Goal: Information Seeking & Learning: Learn about a topic

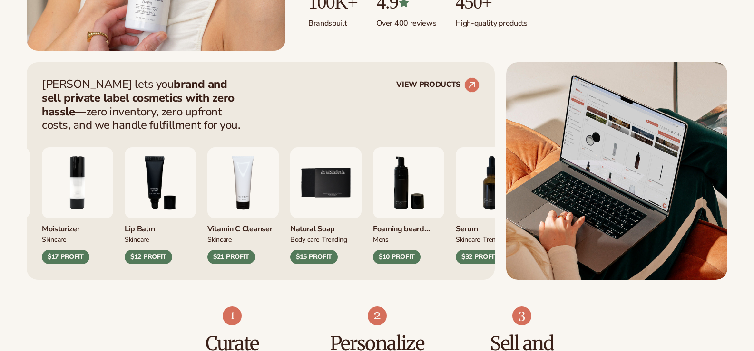
scroll to position [333, 0]
click at [235, 255] on div "$21 PROFIT" at bounding box center [231, 257] width 48 height 14
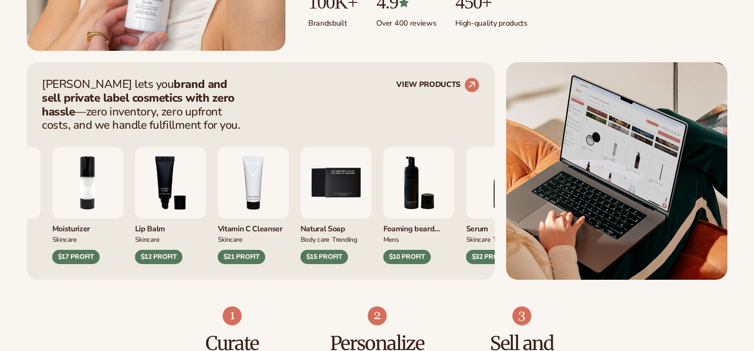
click at [247, 179] on img "4 / 9" at bounding box center [253, 182] width 71 height 71
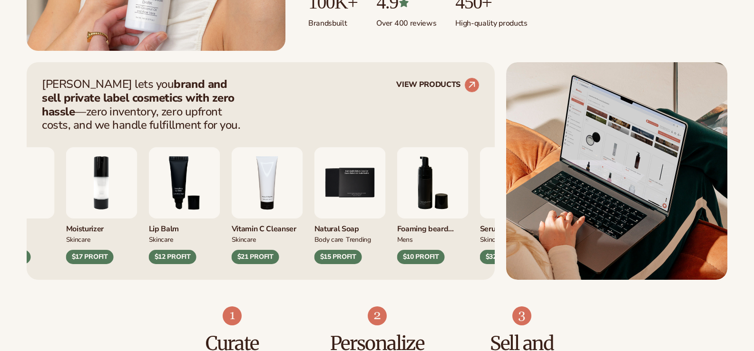
click at [116, 245] on div "Moisturizer SKINCARE $17 PROFIT" at bounding box center [101, 242] width 71 height 46
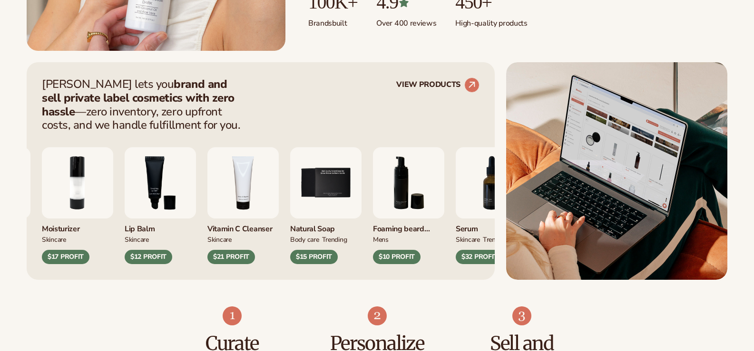
click at [113, 220] on div "Lip Gloss MAKEUP $16 PROFIT Moisturizer SKINCARE $17 PROFIT" at bounding box center [178, 205] width 438 height 117
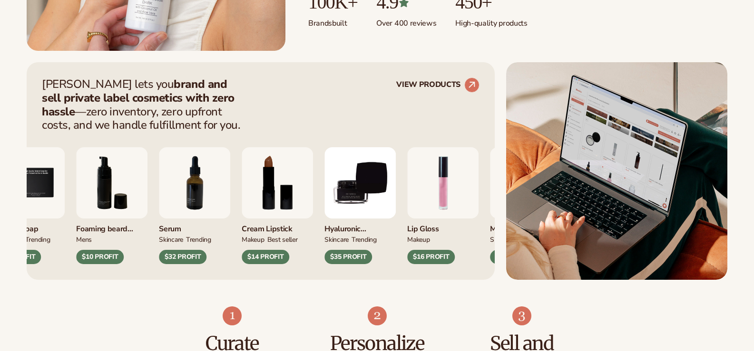
click at [147, 219] on img "6 / 9" at bounding box center [111, 182] width 71 height 71
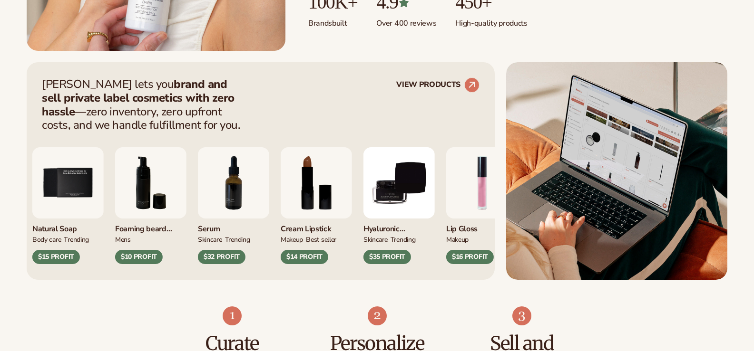
click at [180, 218] on img "6 / 9" at bounding box center [150, 182] width 71 height 71
click at [433, 87] on link "VIEW PRODUCTS" at bounding box center [437, 85] width 83 height 15
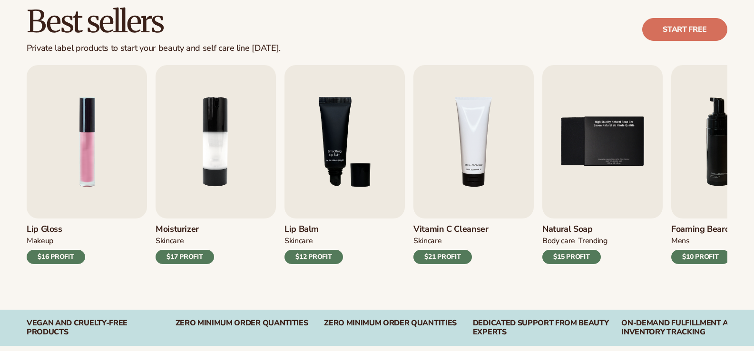
scroll to position [285, 0]
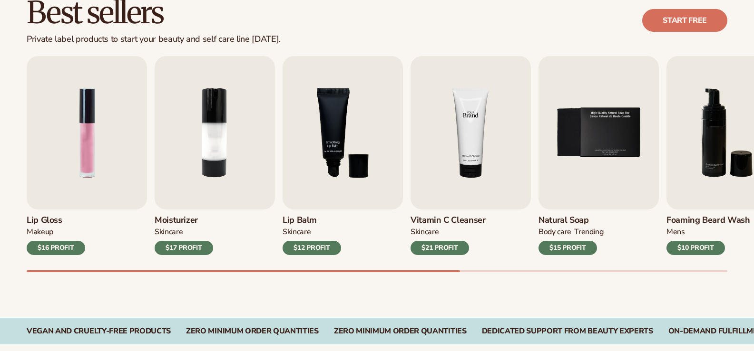
click at [439, 183] on img "4 / 9" at bounding box center [470, 133] width 120 height 154
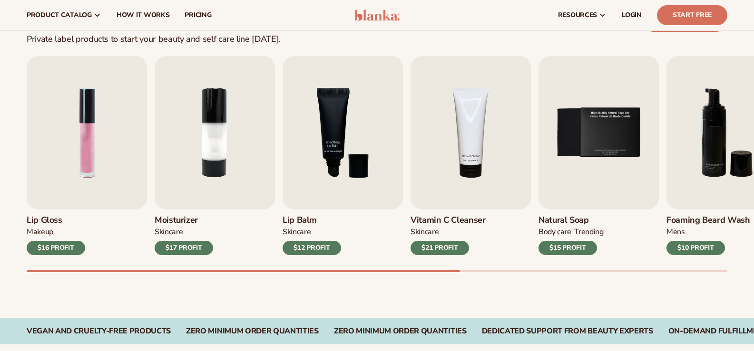
scroll to position [0, 0]
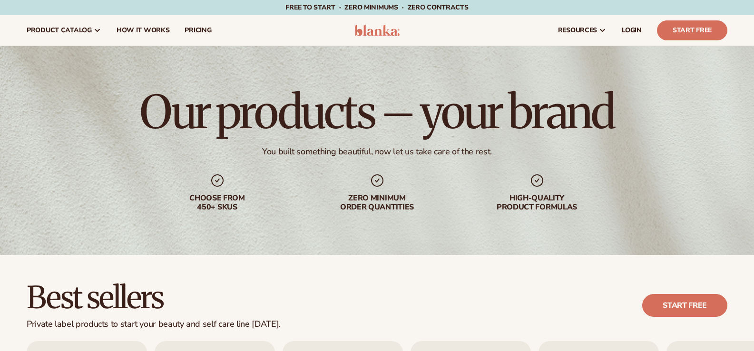
click at [651, 29] on div "resources connect your store" at bounding box center [572, 30] width 326 height 30
click at [624, 28] on span "LOGIN" at bounding box center [632, 31] width 20 height 8
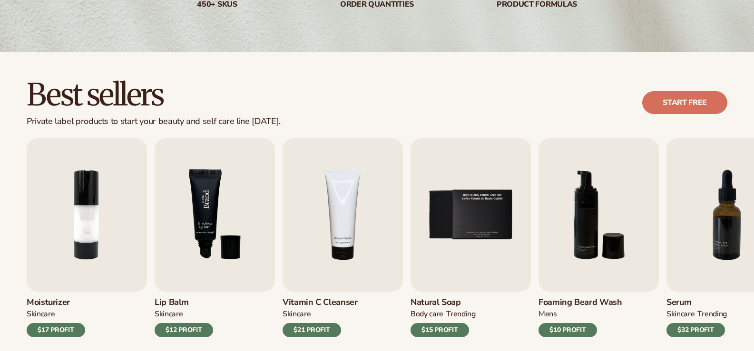
scroll to position [285, 0]
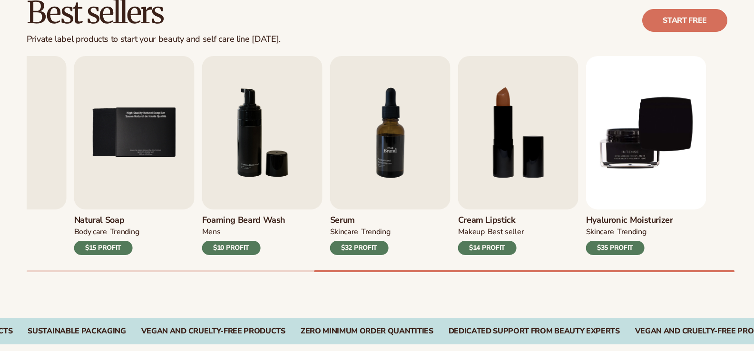
click at [332, 172] on img "7 / 9" at bounding box center [390, 133] width 120 height 154
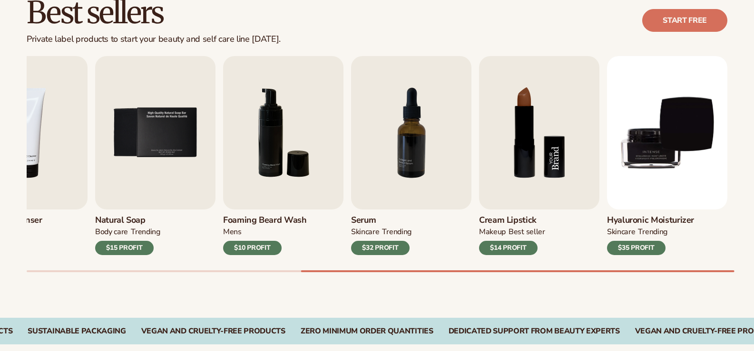
click at [535, 150] on img "8 / 9" at bounding box center [539, 133] width 120 height 154
click at [531, 159] on img "8 / 9" at bounding box center [539, 133] width 120 height 154
click at [531, 155] on img "8 / 9" at bounding box center [539, 133] width 120 height 154
click at [524, 130] on img "8 / 9" at bounding box center [539, 133] width 120 height 154
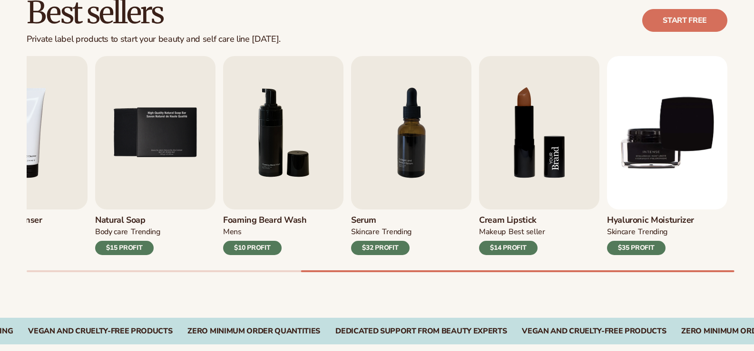
click at [550, 167] on img "8 / 9" at bounding box center [539, 133] width 120 height 154
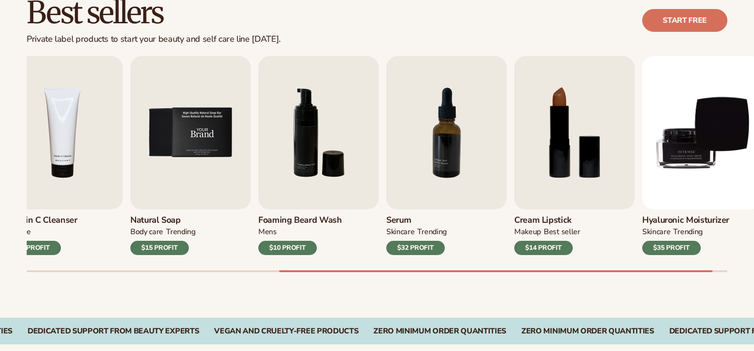
click at [151, 139] on img "5 / 9" at bounding box center [190, 133] width 120 height 154
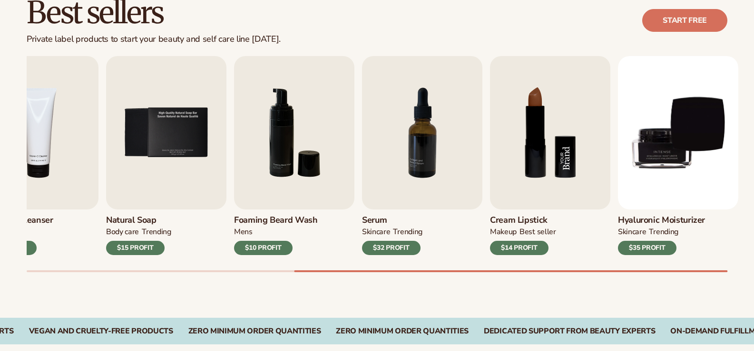
click at [563, 180] on img "8 / 9" at bounding box center [550, 133] width 120 height 154
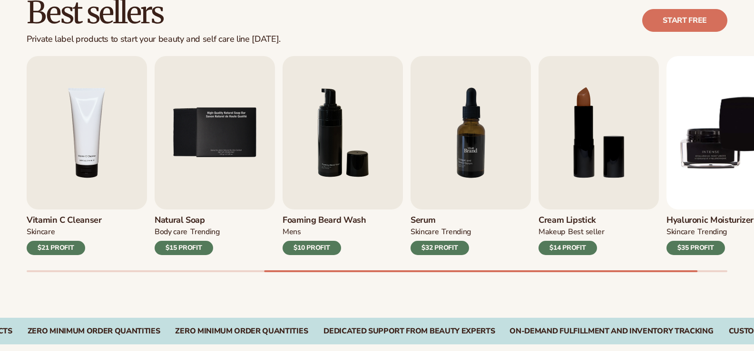
click at [526, 120] on img "7 / 9" at bounding box center [470, 133] width 120 height 154
click at [519, 7] on div "Best sellers Private label products to start your beauty and self care line [DA…" at bounding box center [377, 144] width 754 height 348
click at [566, 235] on div "MAKEUP BEST SELLER" at bounding box center [571, 234] width 66 height 14
click at [564, 232] on div "MAKEUP" at bounding box center [551, 232] width 27 height 10
